Goal: Task Accomplishment & Management: Complete application form

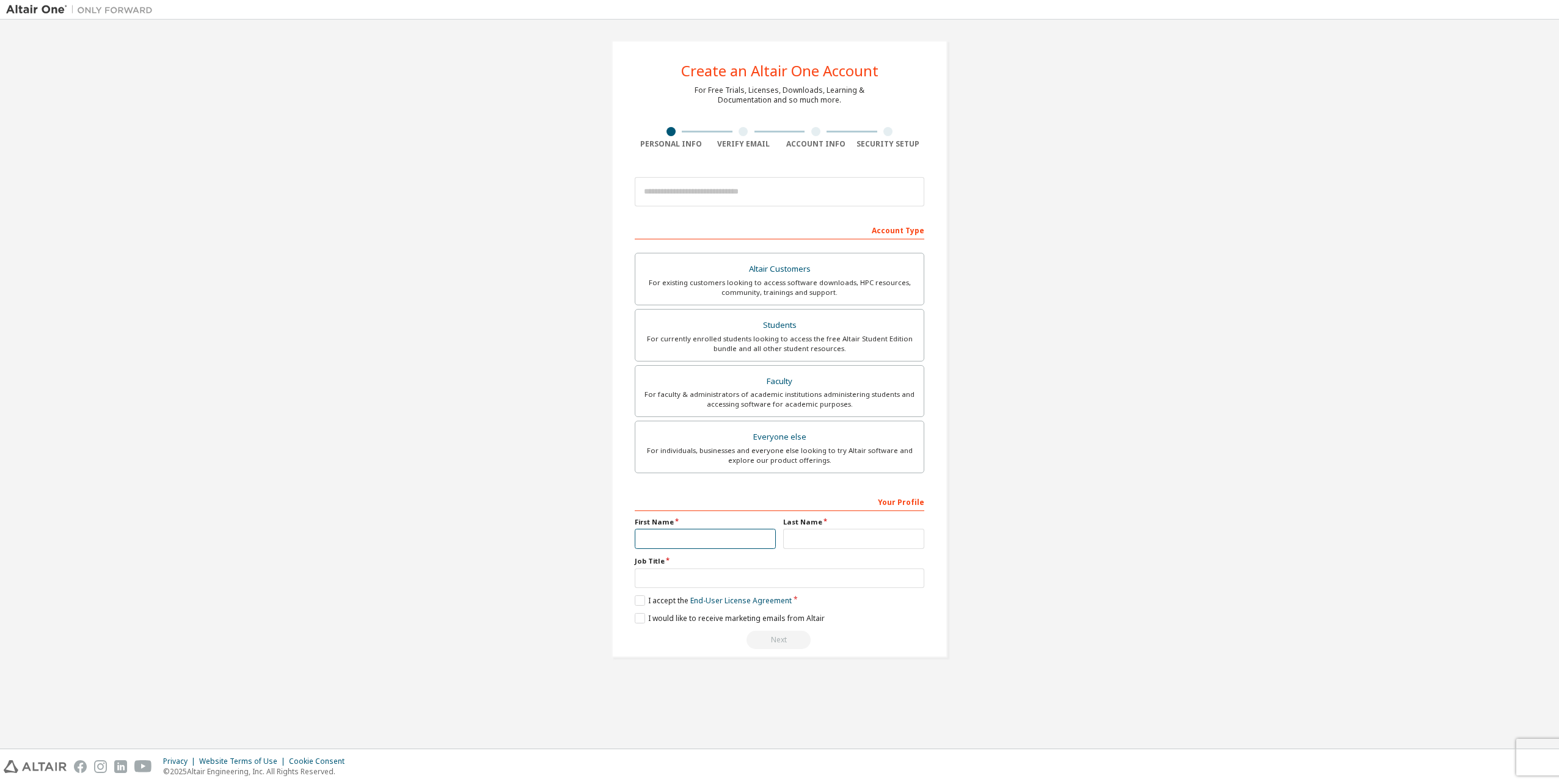
click at [713, 534] on input "text" at bounding box center [705, 539] width 141 height 20
click at [644, 601] on label "I accept the End-User License Agreement" at bounding box center [713, 601] width 157 height 10
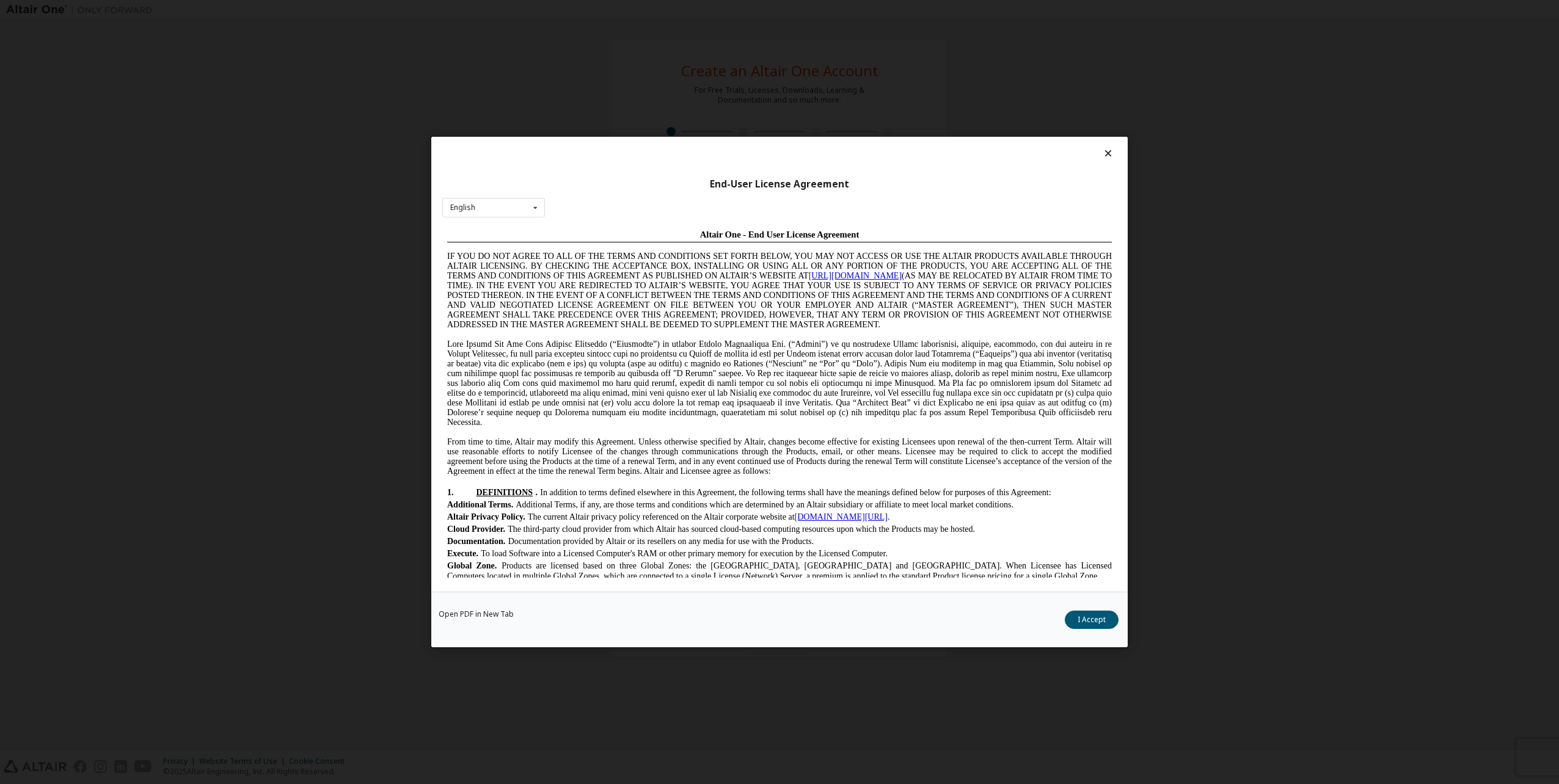
click at [1067, 617] on button "I Accept" at bounding box center [1092, 620] width 54 height 18
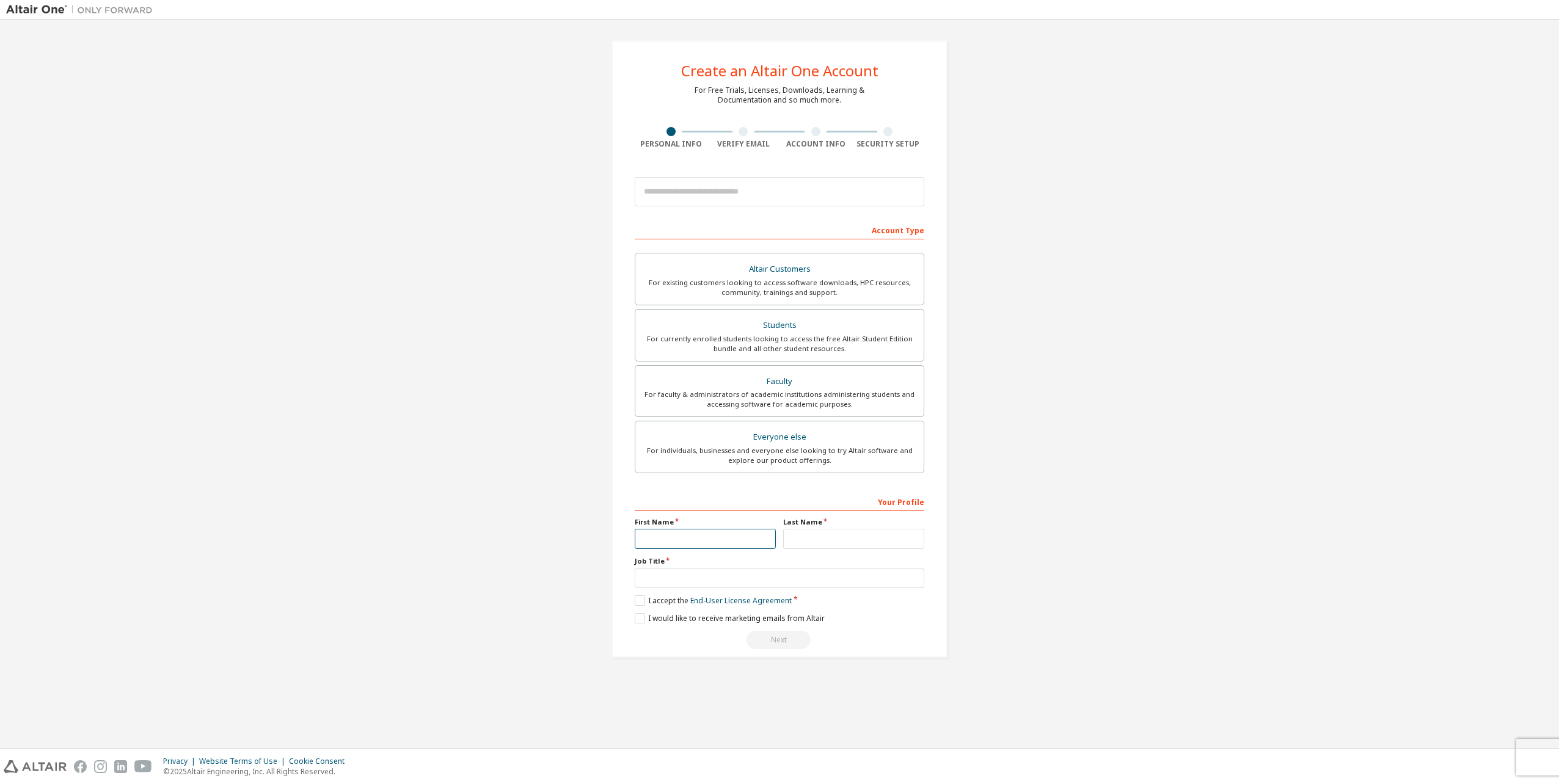
click at [723, 533] on input "text" at bounding box center [705, 539] width 141 height 20
click at [724, 538] on input "text" at bounding box center [705, 539] width 141 height 20
click at [828, 539] on input "text" at bounding box center [854, 539] width 141 height 20
click at [710, 566] on label "Job Title" at bounding box center [780, 561] width 289 height 9
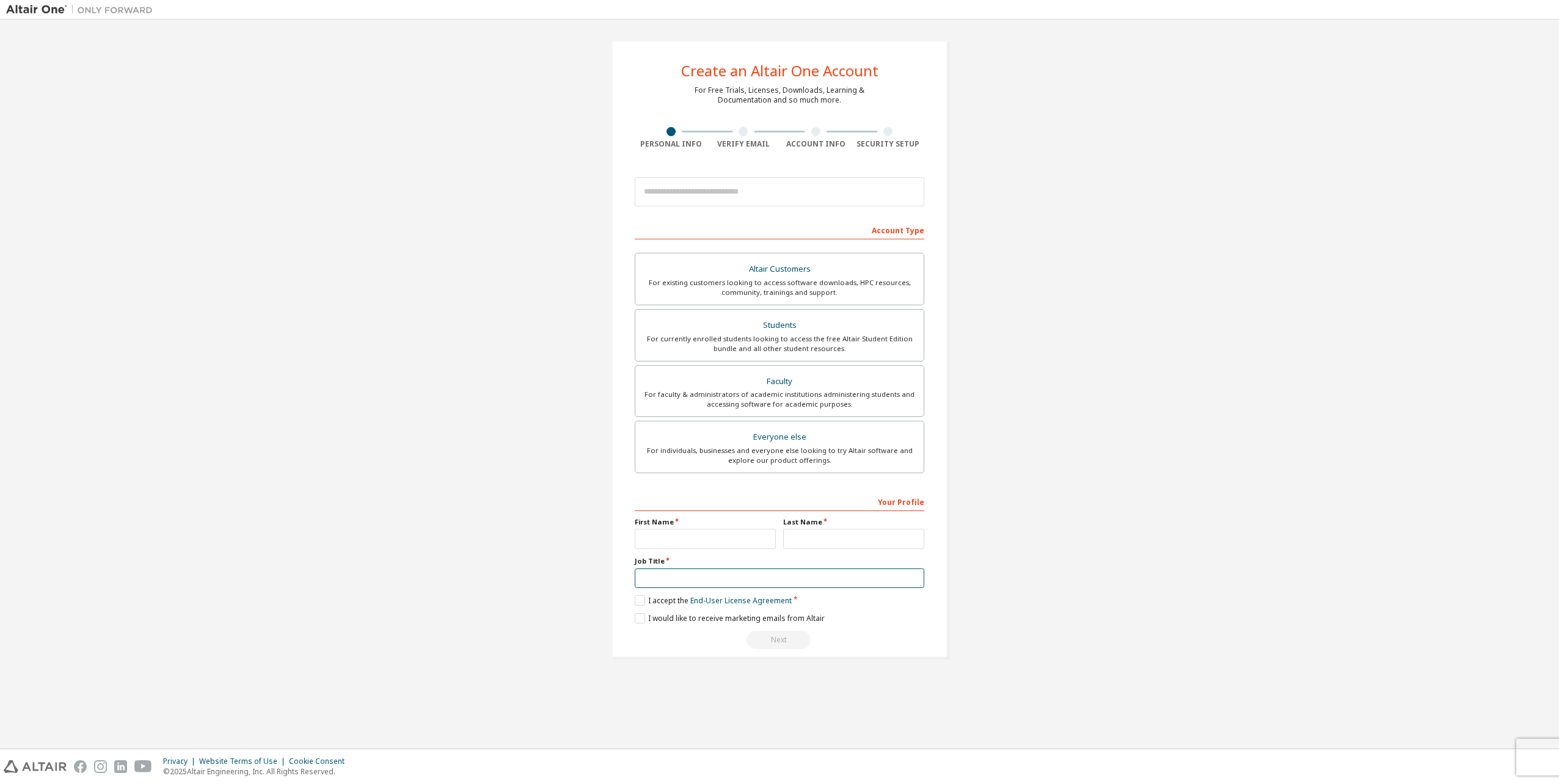
click at [706, 575] on input "text" at bounding box center [780, 579] width 289 height 20
